Goal: Task Accomplishment & Management: Manage account settings

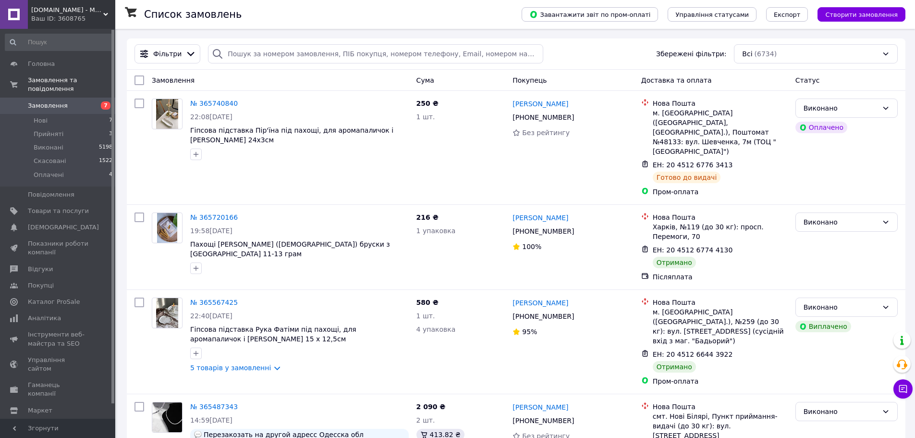
click at [26, 98] on link "Замовлення 7" at bounding box center [59, 106] width 118 height 16
click at [97, 101] on span "7" at bounding box center [102, 105] width 26 height 9
click at [52, 114] on li "Нові 7" at bounding box center [59, 120] width 118 height 13
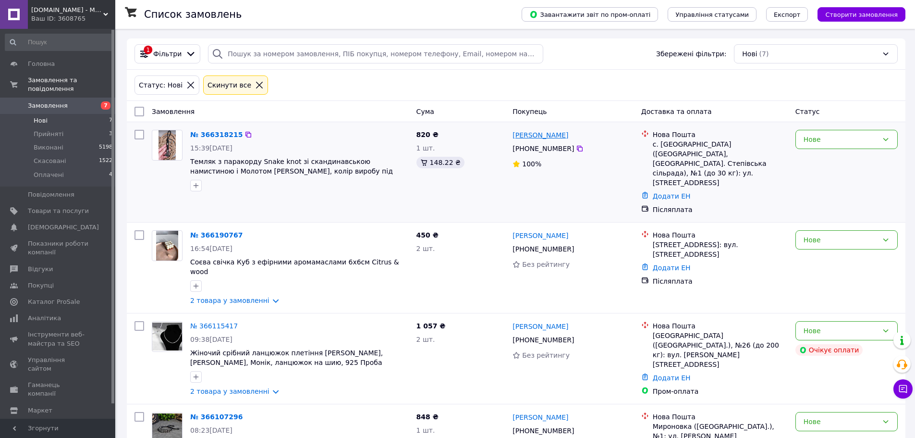
click at [555, 133] on link "[PERSON_NAME]" at bounding box center [541, 135] width 56 height 10
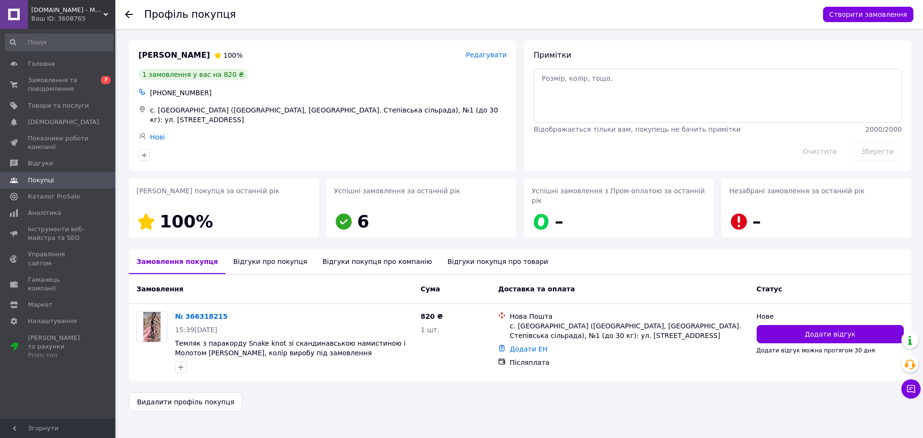
click at [315, 249] on div "Відгуки покупця про компанію" at bounding box center [377, 261] width 125 height 25
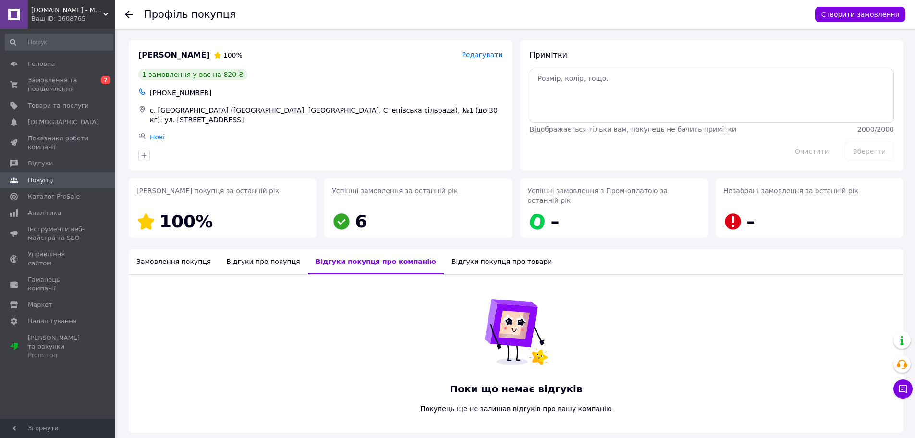
click at [271, 254] on div "Відгуки про покупця" at bounding box center [263, 261] width 89 height 25
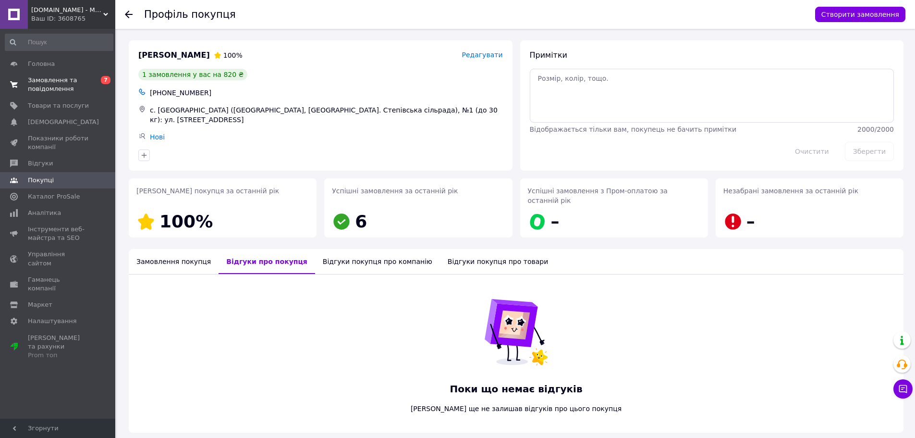
click at [75, 86] on span "Замовлення та повідомлення" at bounding box center [58, 84] width 61 height 17
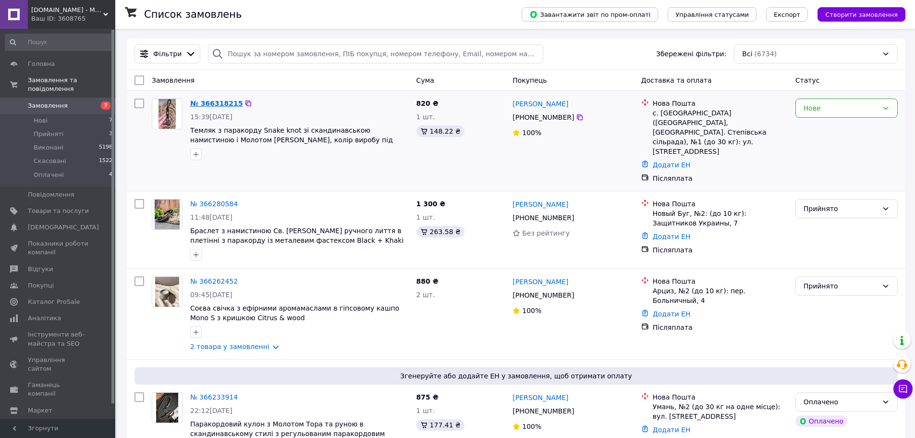
click at [204, 101] on link "№ 366318215" at bounding box center [216, 103] width 52 height 8
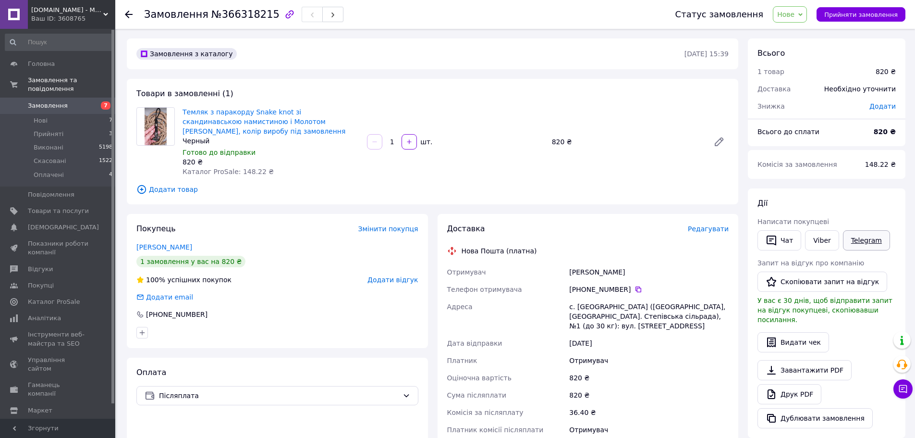
click at [851, 235] on link "Telegram" at bounding box center [866, 240] width 47 height 20
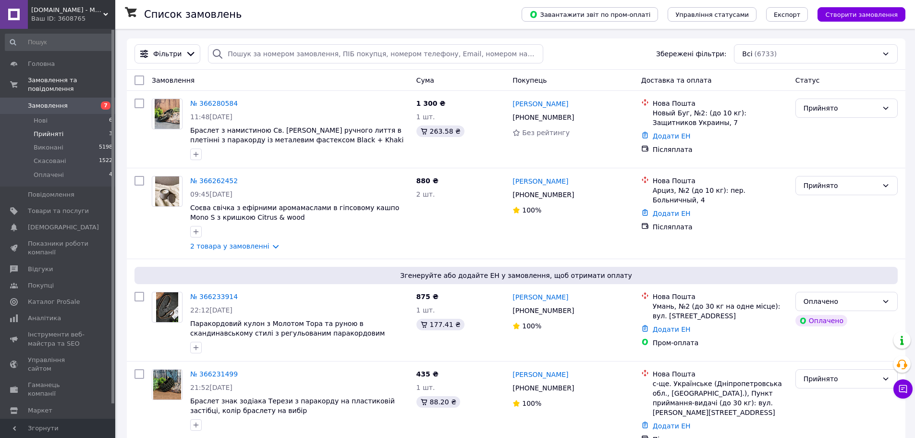
click at [71, 127] on li "Прийняті 3" at bounding box center [59, 133] width 118 height 13
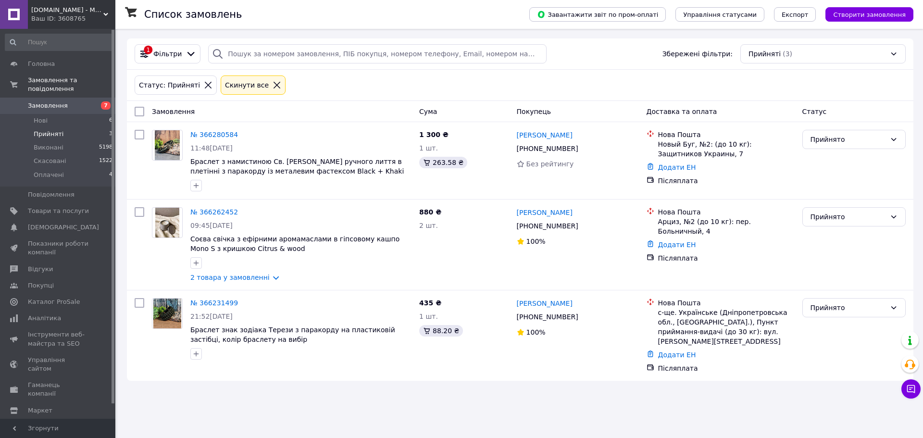
click at [55, 101] on span "Замовлення" at bounding box center [48, 105] width 40 height 9
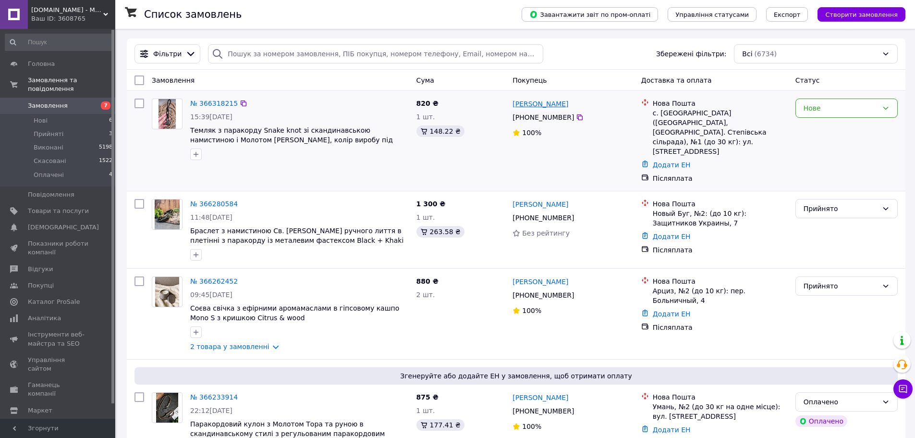
click at [542, 108] on link "[PERSON_NAME]" at bounding box center [541, 104] width 56 height 10
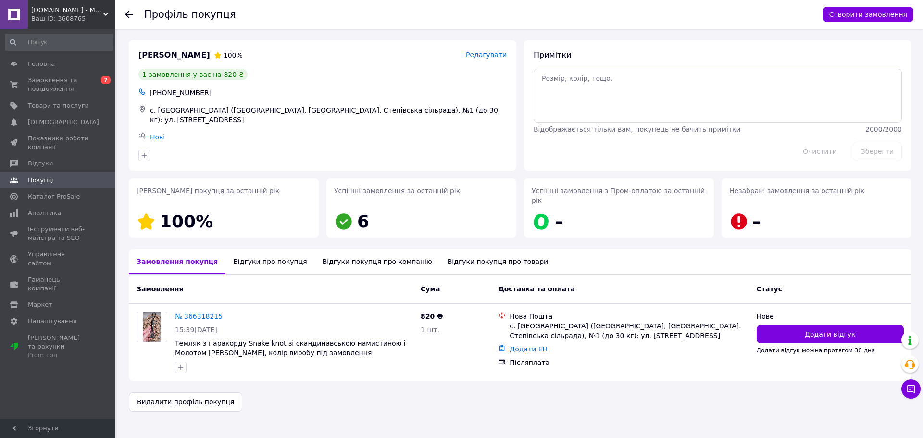
click at [257, 255] on div "Відгуки про покупця" at bounding box center [269, 261] width 89 height 25
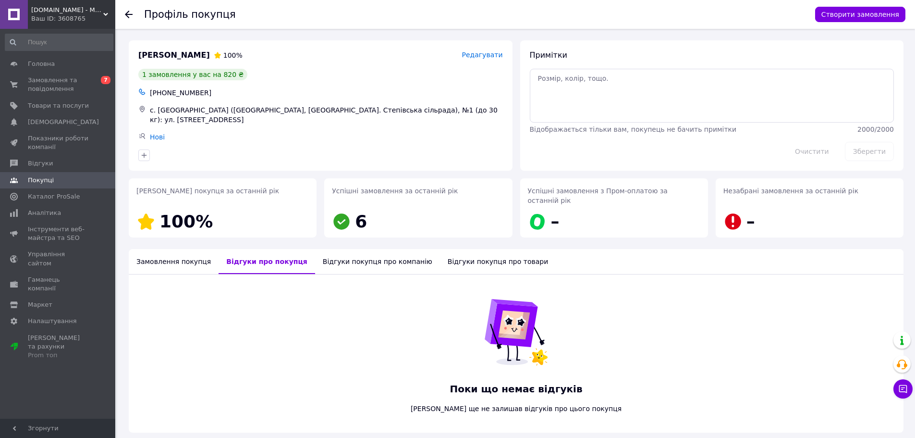
click at [315, 251] on div "Відгуки покупця про компанію" at bounding box center [377, 261] width 125 height 25
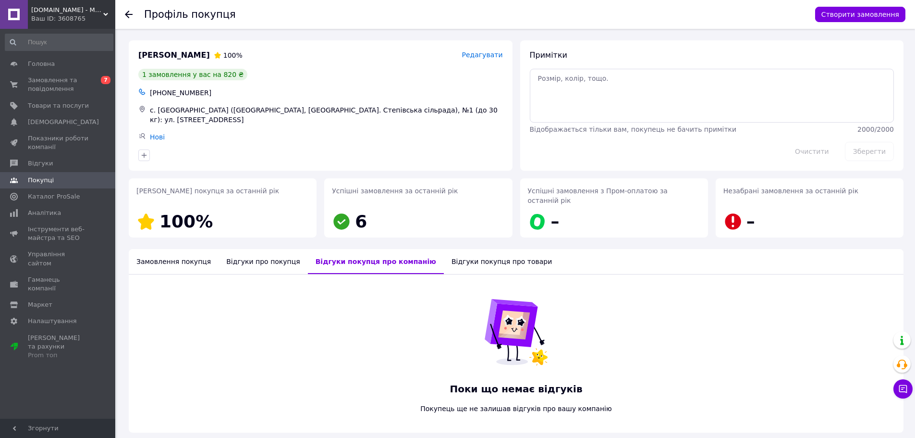
click at [460, 251] on div "Відгуки покупця про товари" at bounding box center [502, 261] width 116 height 25
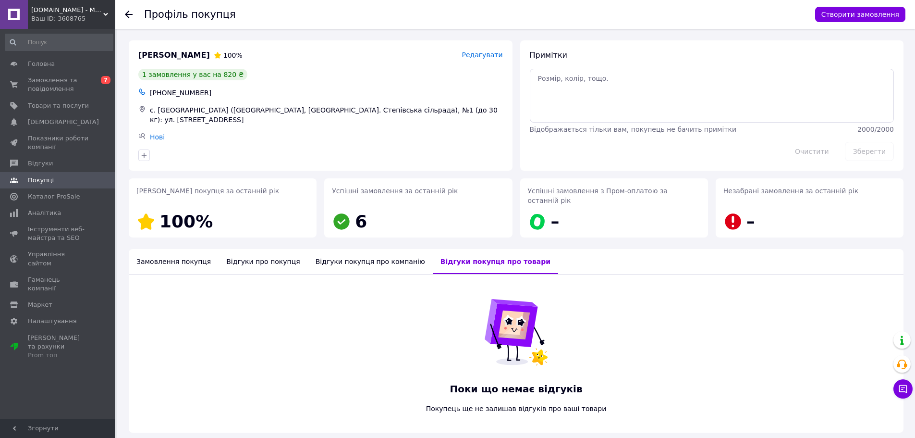
click at [182, 255] on div "Замовлення покупця" at bounding box center [174, 261] width 90 height 25
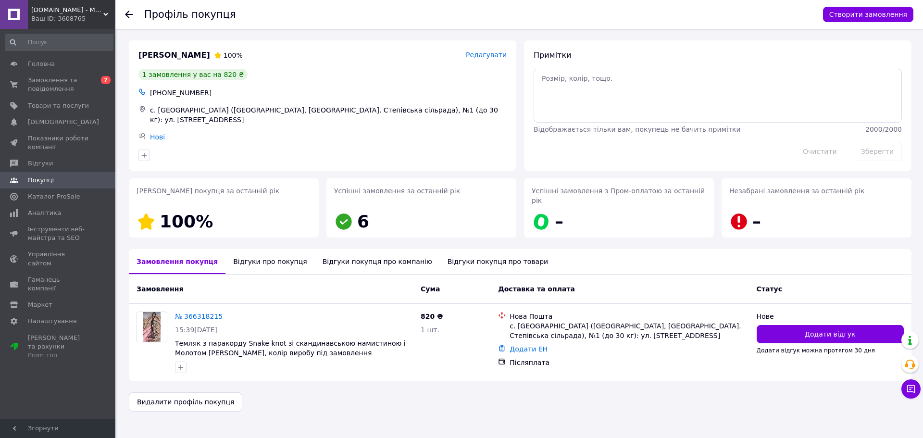
click at [247, 251] on div "Відгуки про покупця" at bounding box center [269, 261] width 89 height 25
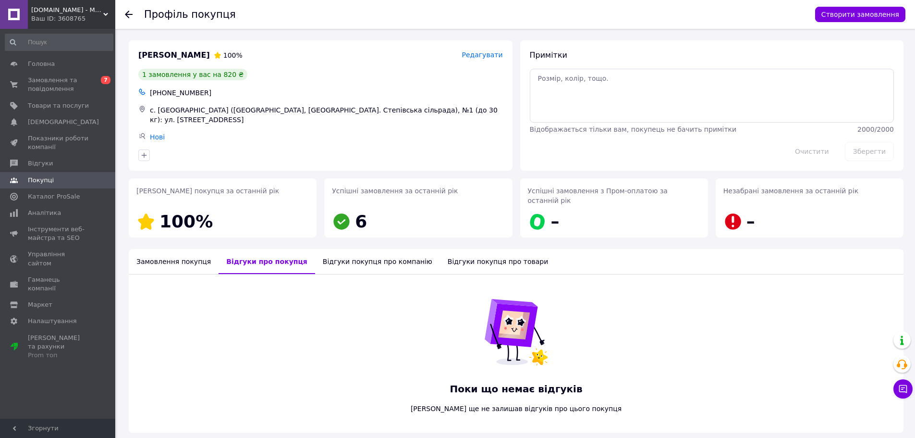
click at [348, 251] on div "Відгуки покупця про компанію" at bounding box center [377, 261] width 125 height 25
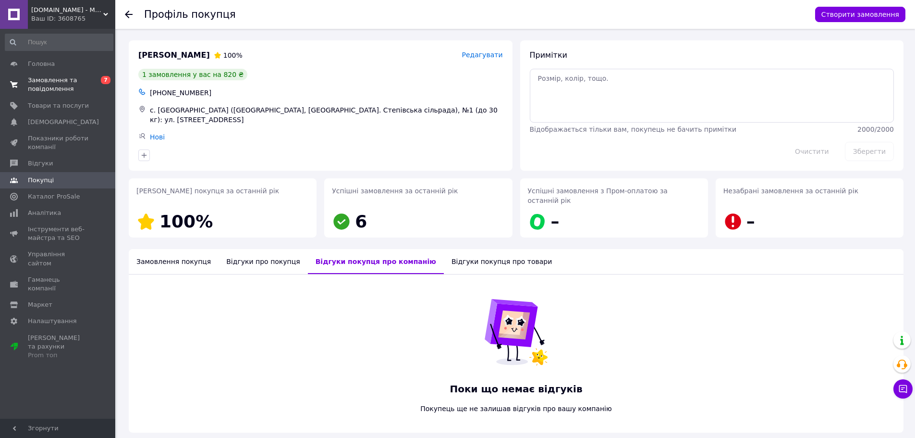
click at [62, 77] on span "Замовлення та повідомлення" at bounding box center [58, 84] width 61 height 17
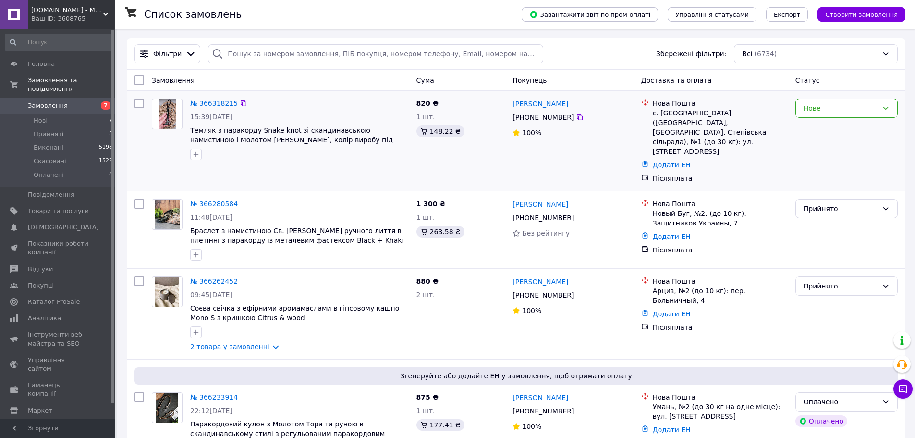
click at [522, 101] on link "[PERSON_NAME]" at bounding box center [541, 104] width 56 height 10
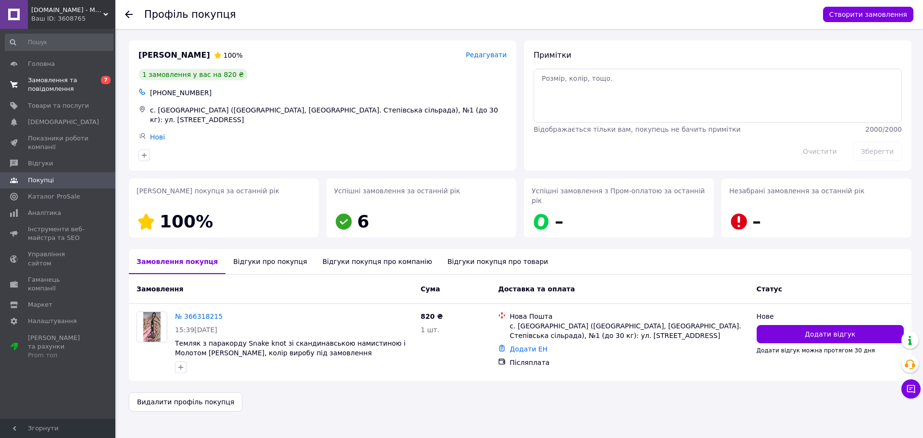
click at [65, 74] on link "Замовлення та повідомлення 0 7" at bounding box center [59, 84] width 118 height 25
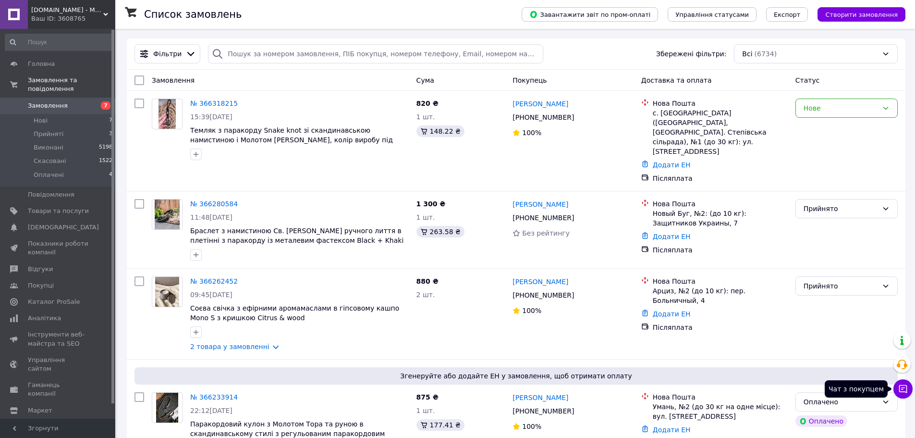
drag, startPoint x: 899, startPoint y: 381, endPoint x: 918, endPoint y: 260, distance: 122.1
click at [900, 382] on button "Чат з покупцем" at bounding box center [903, 388] width 19 height 19
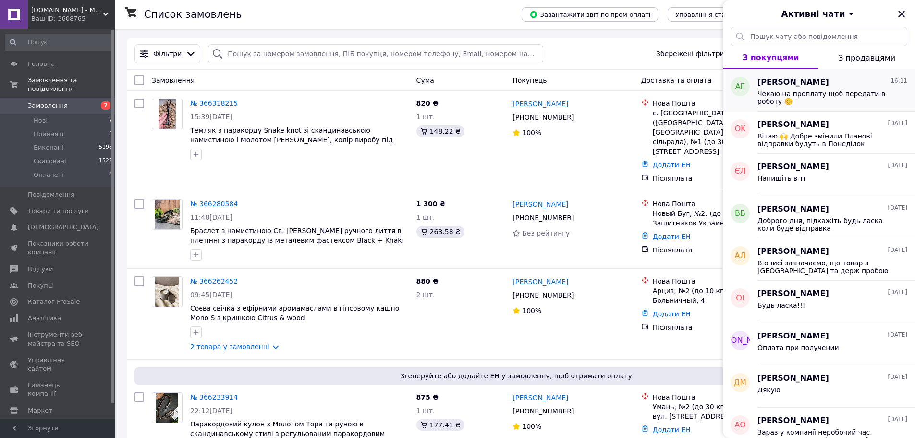
click at [879, 102] on span "Чекаю на проплату щоб передати в роботу ☺️" at bounding box center [826, 97] width 136 height 15
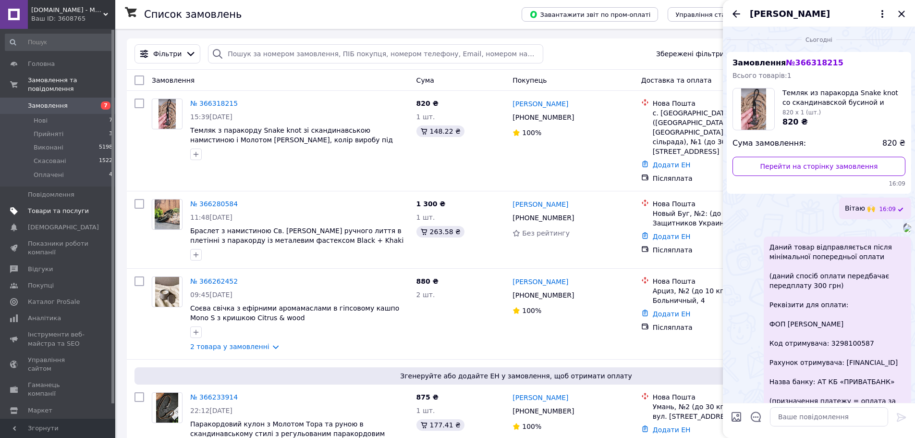
click at [81, 207] on span "Товари та послуги" at bounding box center [58, 211] width 61 height 9
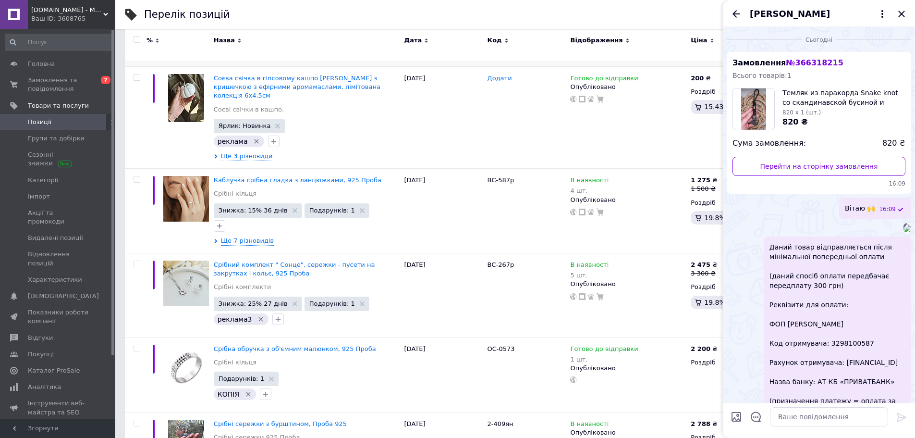
scroll to position [384, 0]
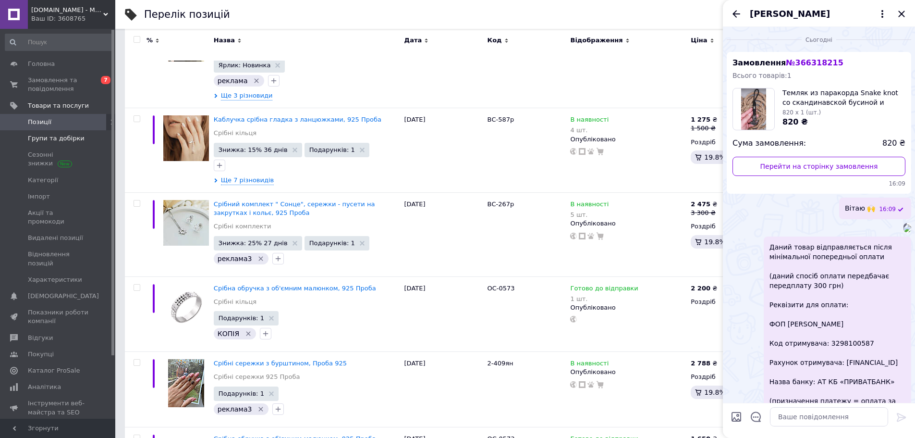
click at [62, 137] on span "Групи та добірки" at bounding box center [56, 138] width 57 height 9
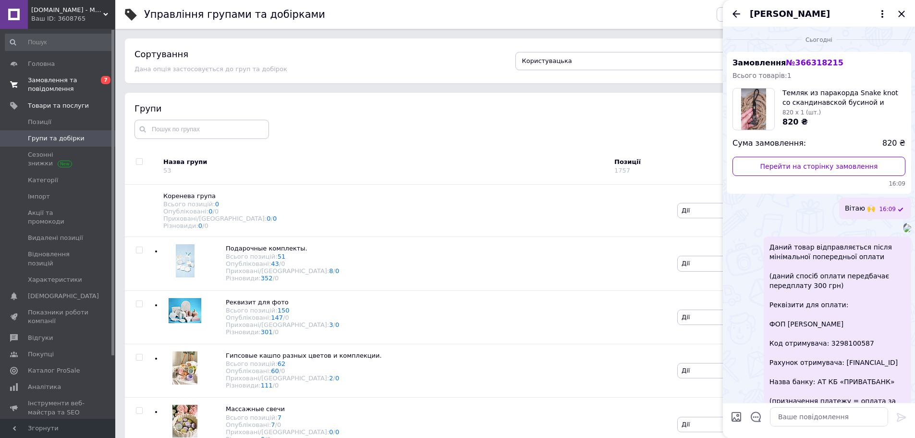
click at [21, 77] on span at bounding box center [14, 84] width 28 height 17
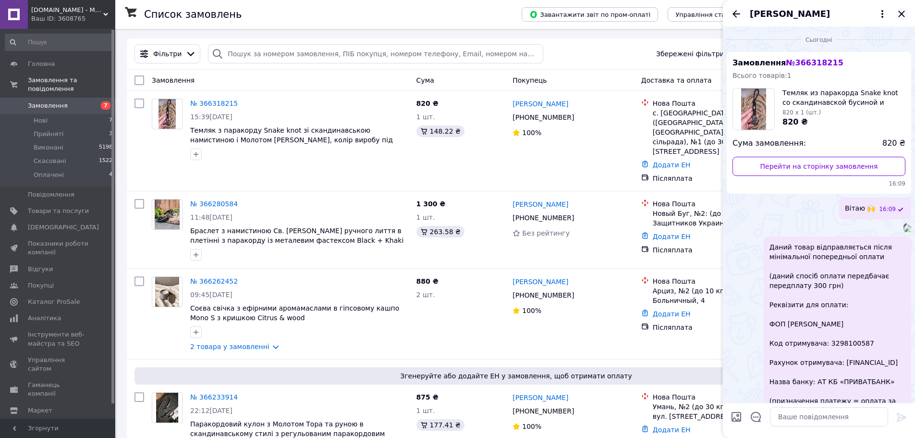
click at [904, 12] on icon "Закрити" at bounding box center [902, 14] width 12 height 12
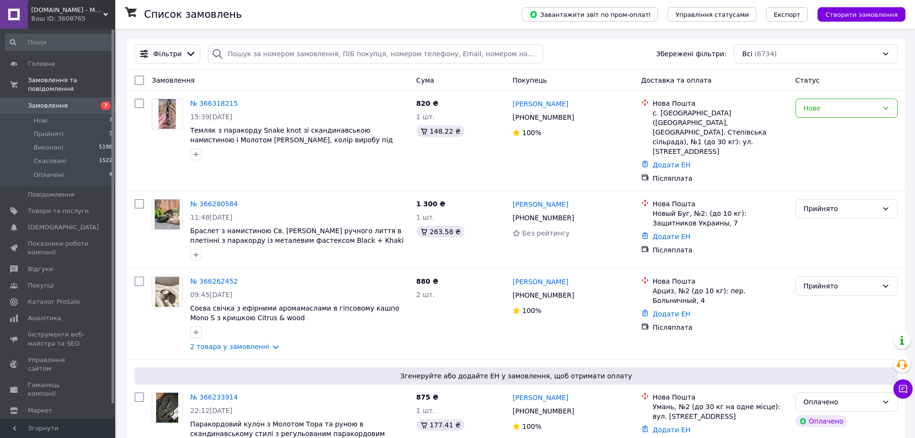
click at [912, 395] on div "Чат з покупцем" at bounding box center [903, 388] width 19 height 19
click at [909, 390] on button "Чат з покупцем" at bounding box center [903, 388] width 19 height 19
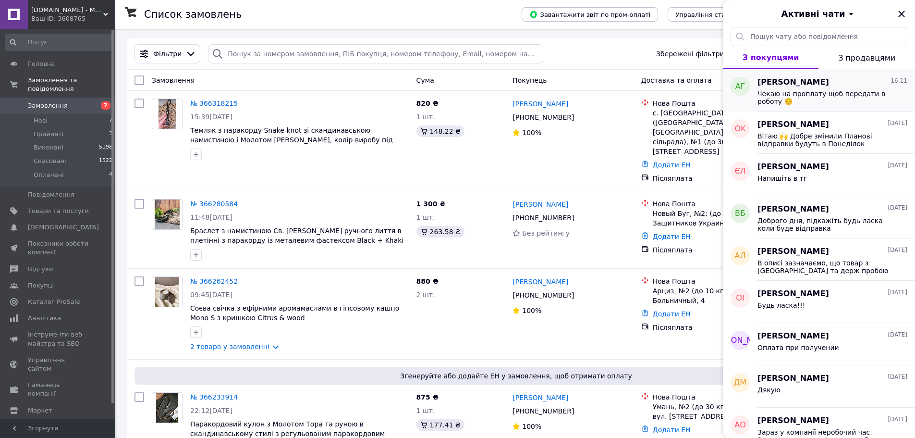
click at [885, 95] on span "Чекаю на проплату щоб передати в роботу ☺️" at bounding box center [826, 97] width 136 height 15
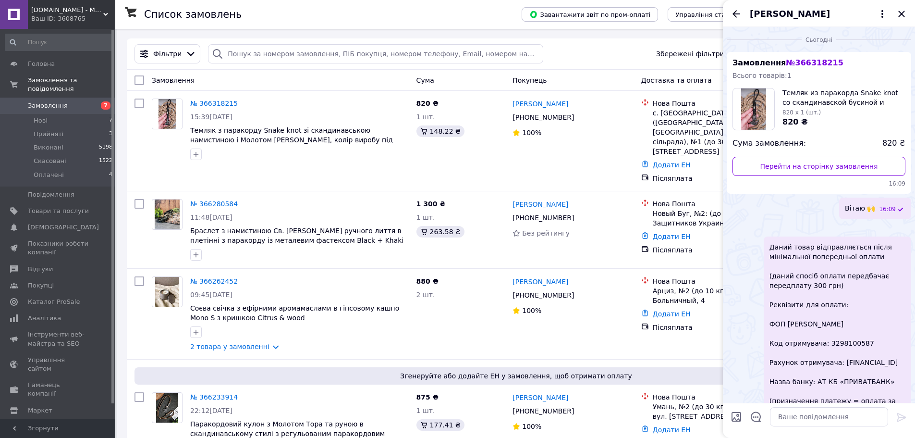
scroll to position [266, 0]
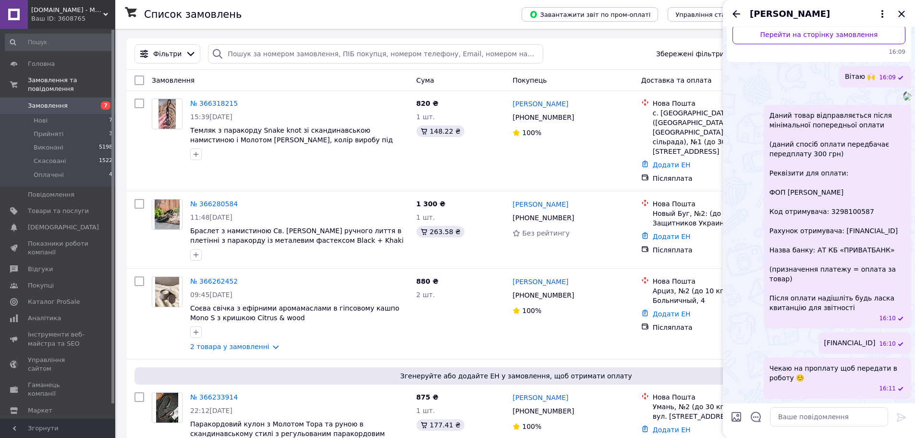
click at [898, 13] on icon "Закрити" at bounding box center [902, 14] width 12 height 12
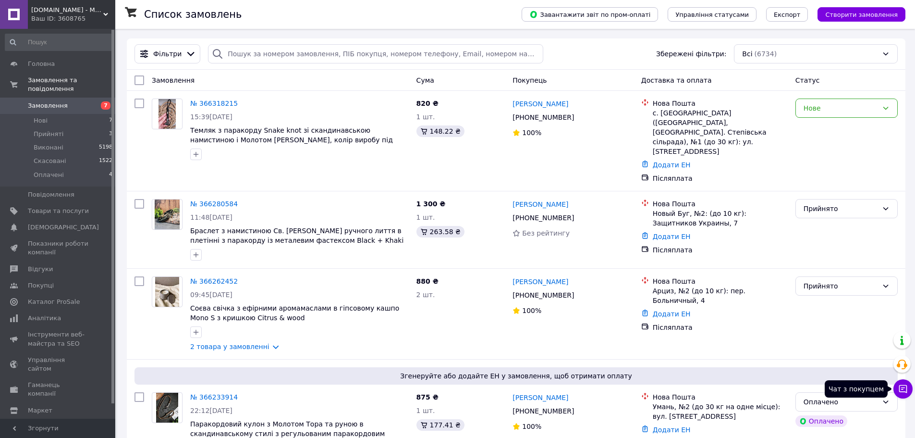
click at [902, 386] on icon at bounding box center [904, 389] width 10 height 10
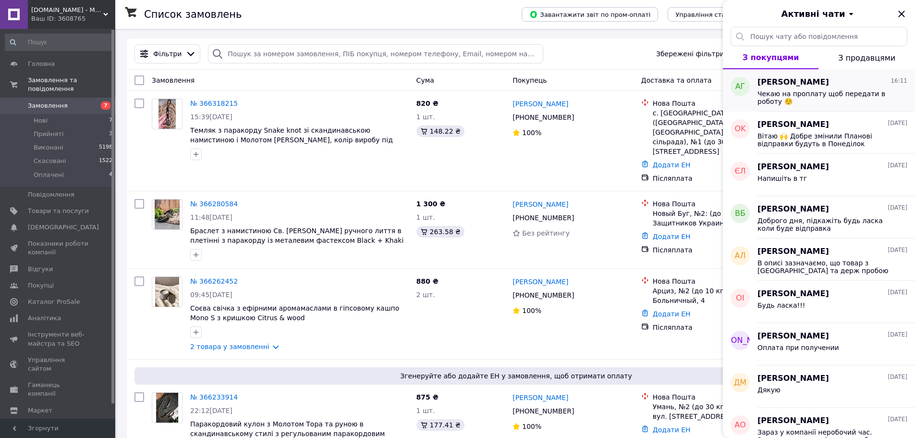
click at [865, 92] on span "Чекаю на проплату щоб передати в роботу ☺️" at bounding box center [826, 97] width 136 height 15
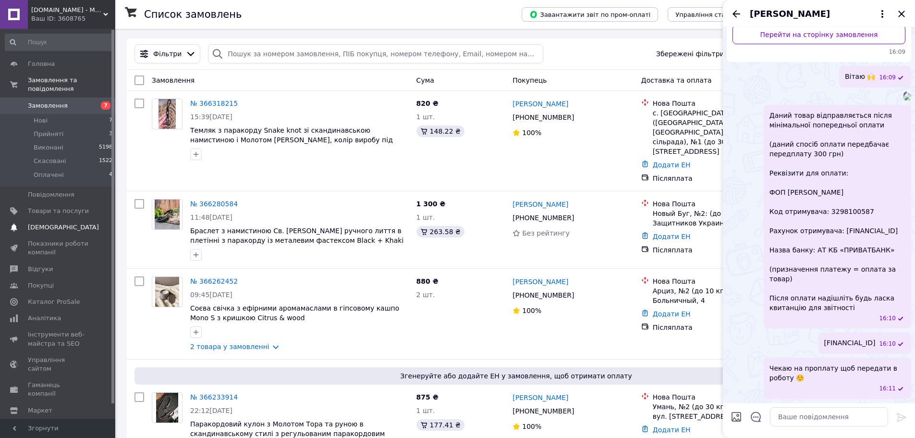
click at [39, 219] on link "Сповіщення 0 0" at bounding box center [59, 227] width 118 height 16
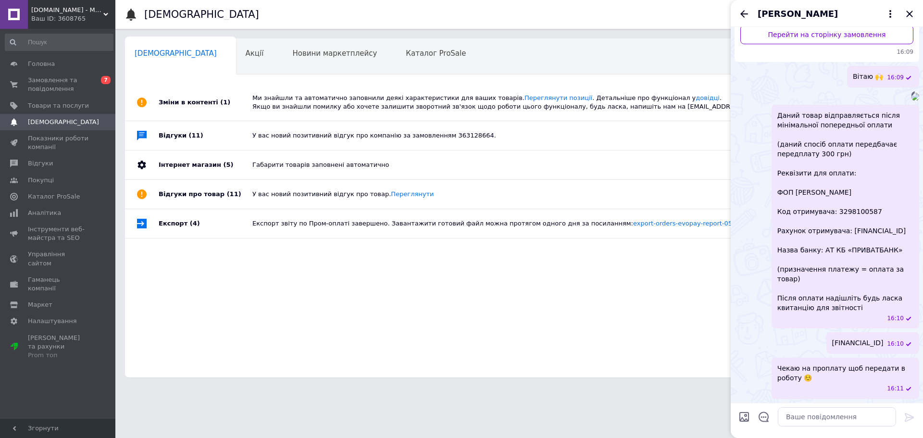
click at [304, 137] on div "У вас новий позитивний відгук про компанію за замовленням 363128664." at bounding box center [529, 135] width 555 height 9
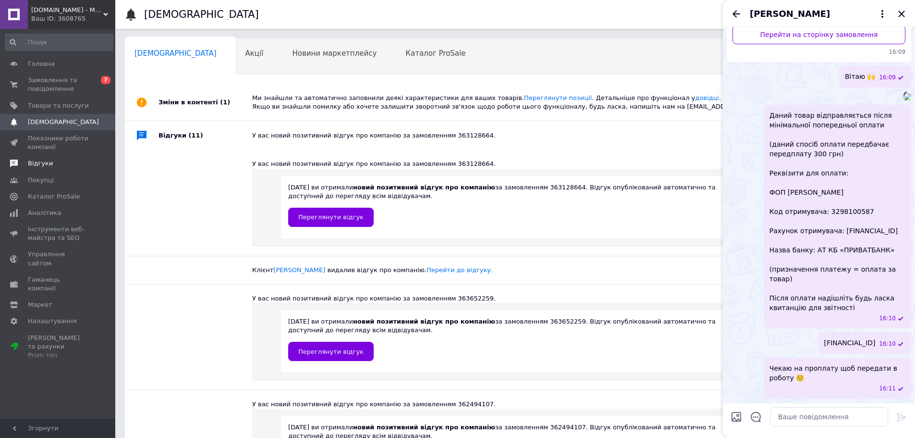
click at [24, 165] on span at bounding box center [14, 163] width 28 height 9
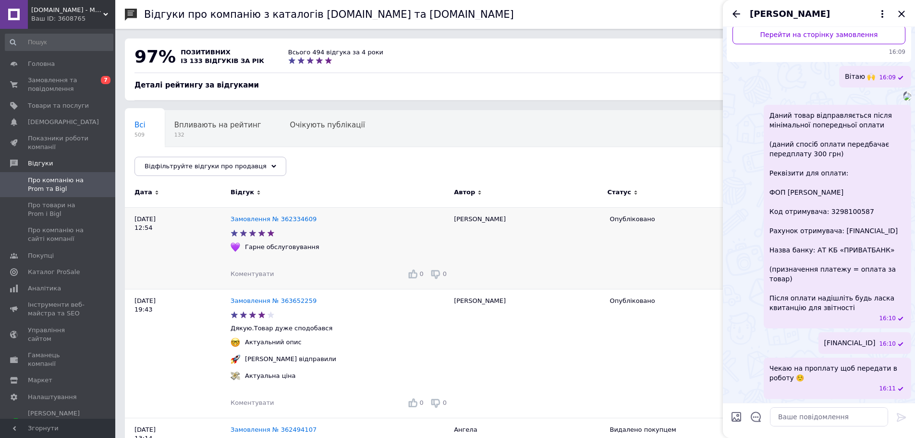
click at [271, 225] on div "Замовлення № 362334609" at bounding box center [274, 219] width 90 height 13
click at [269, 222] on link "Замовлення № 362334609" at bounding box center [274, 218] width 86 height 7
click at [271, 219] on link "Замовлення № 362334609" at bounding box center [274, 218] width 86 height 7
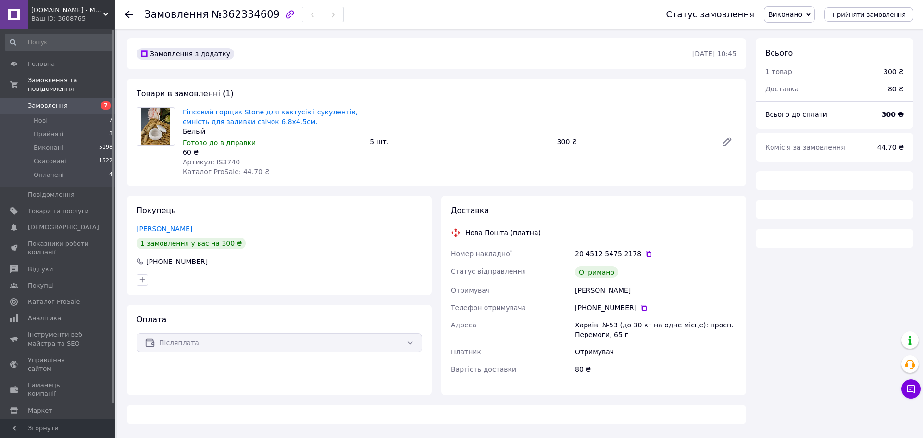
drag, startPoint x: 297, startPoint y: 82, endPoint x: 268, endPoint y: 70, distance: 31.7
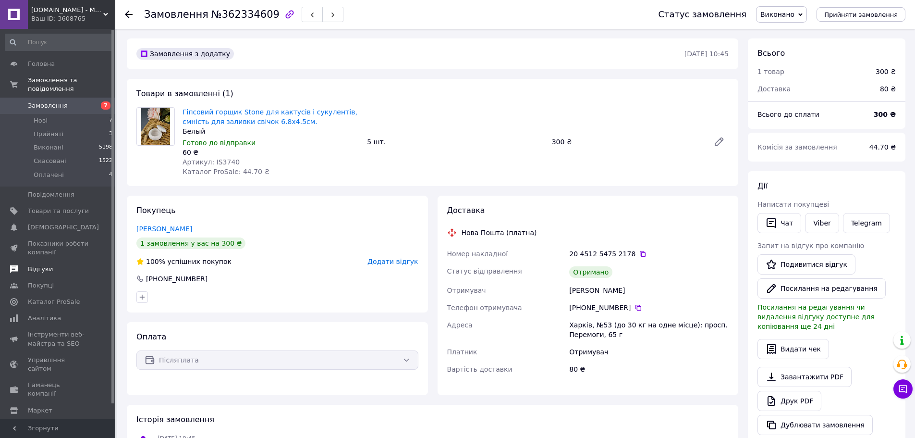
click at [56, 265] on span "Відгуки" at bounding box center [58, 269] width 61 height 9
